Goal: Go to known website: Access a specific website the user already knows

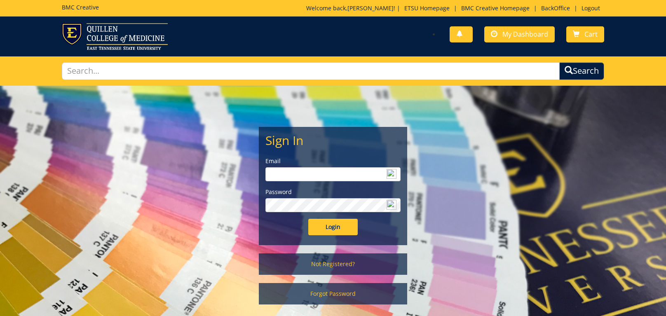
type input "[EMAIL_ADDRESS][DOMAIN_NAME]"
click at [333, 222] on input "Login" at bounding box center [332, 227] width 49 height 16
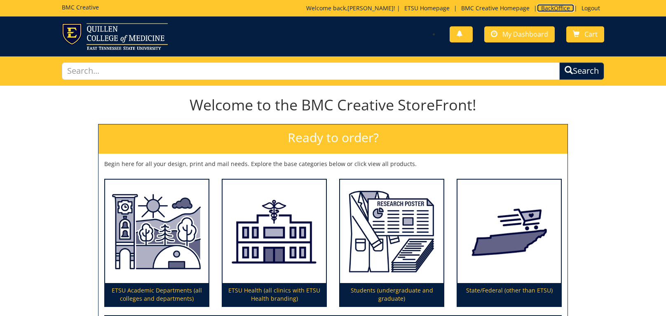
click at [556, 5] on link "BackOffice" at bounding box center [555, 8] width 37 height 8
